Goal: Task Accomplishment & Management: Manage account settings

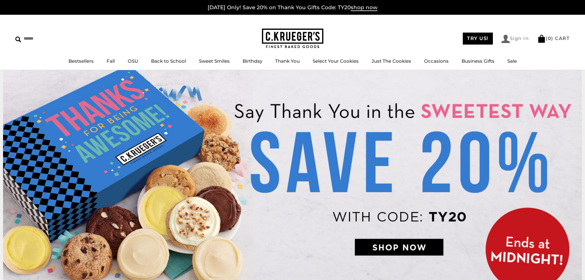
drag, startPoint x: 103, startPoint y: 64, endPoint x: 510, endPoint y: 41, distance: 407.9
click at [510, 41] on link "Sign In" at bounding box center [515, 39] width 28 height 8
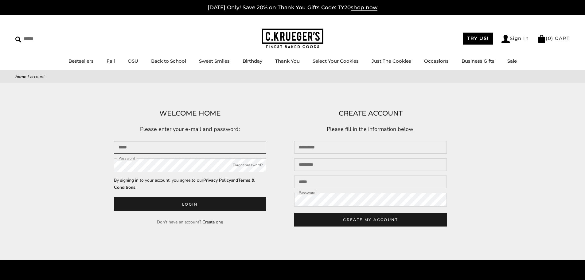
click at [145, 152] on input "Email" at bounding box center [190, 147] width 153 height 13
